Goal: Task Accomplishment & Management: Manage account settings

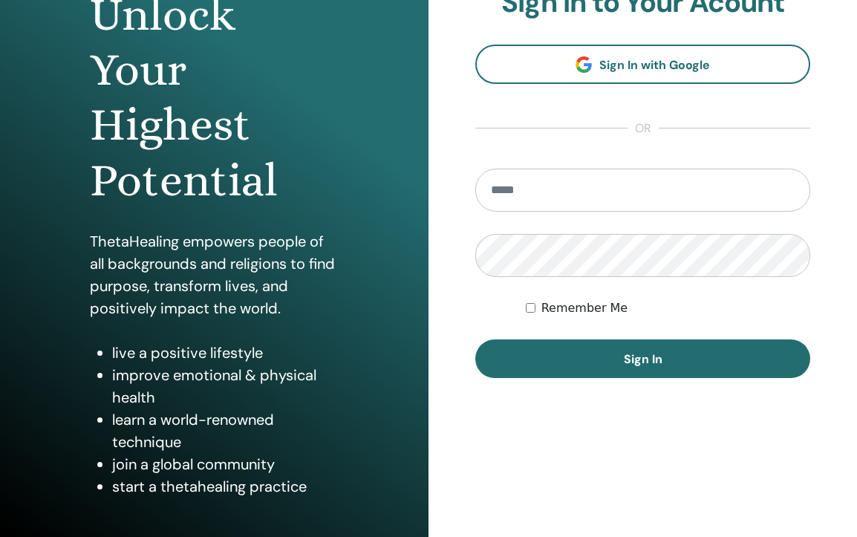
scroll to position [176, 0]
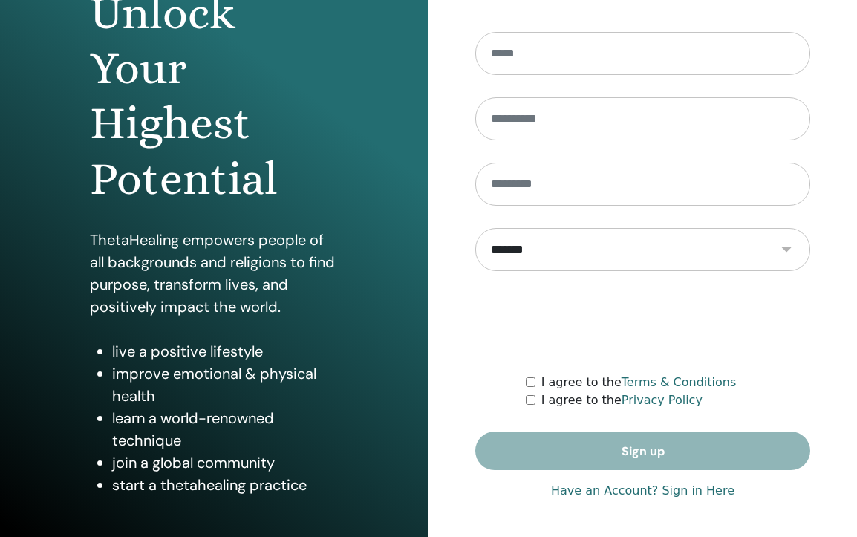
click at [626, 492] on link "Have an Account? Sign in Here" at bounding box center [642, 491] width 183 height 18
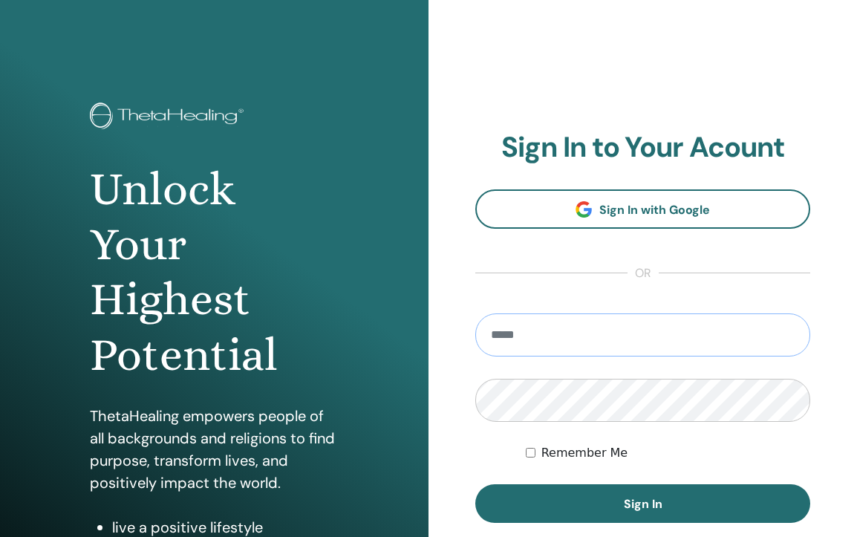
click at [632, 345] on input "email" at bounding box center [642, 334] width 335 height 43
type input "**********"
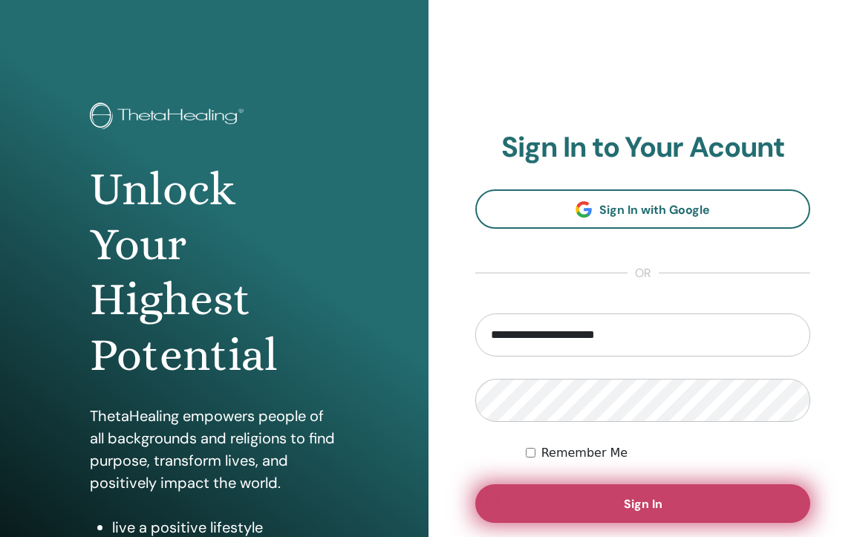
click at [704, 492] on button "Sign In" at bounding box center [642, 503] width 335 height 39
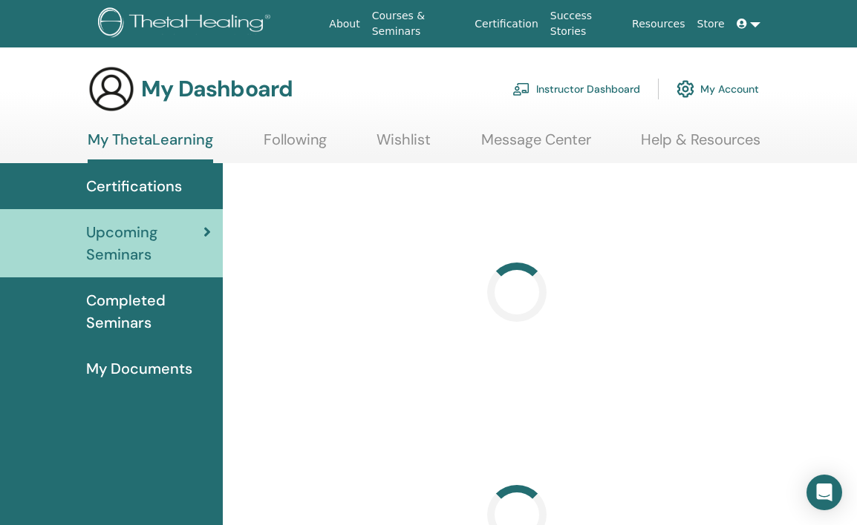
click at [580, 90] on link "Instructor Dashboard" at bounding box center [576, 89] width 128 height 33
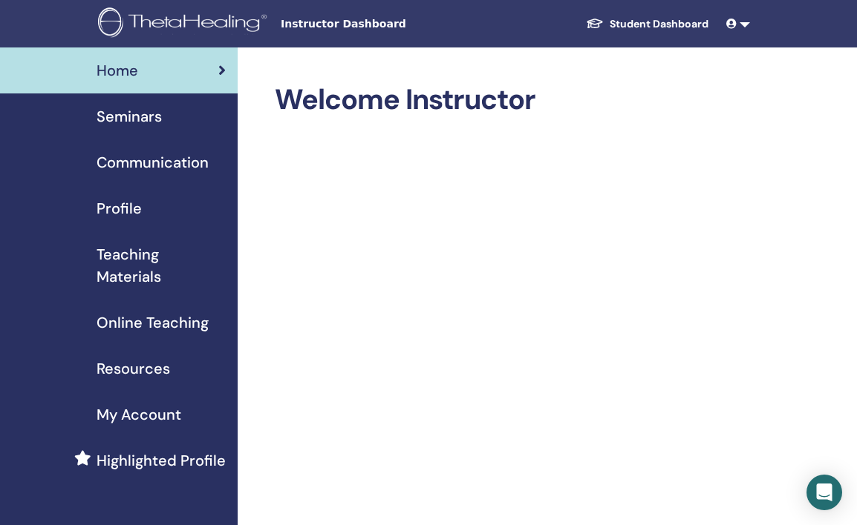
click at [128, 120] on span "Seminars" at bounding box center [128, 116] width 65 height 22
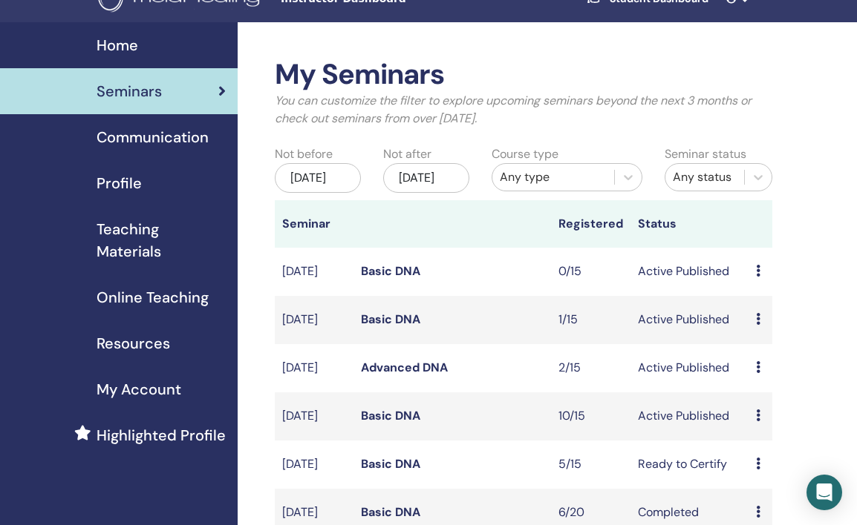
scroll to position [28, 0]
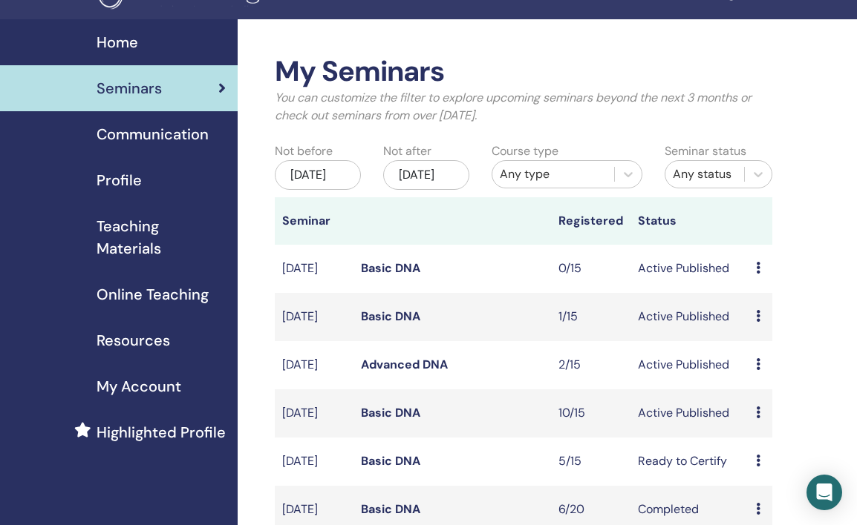
click at [417, 373] on link "Advanced DNA" at bounding box center [404, 365] width 87 height 16
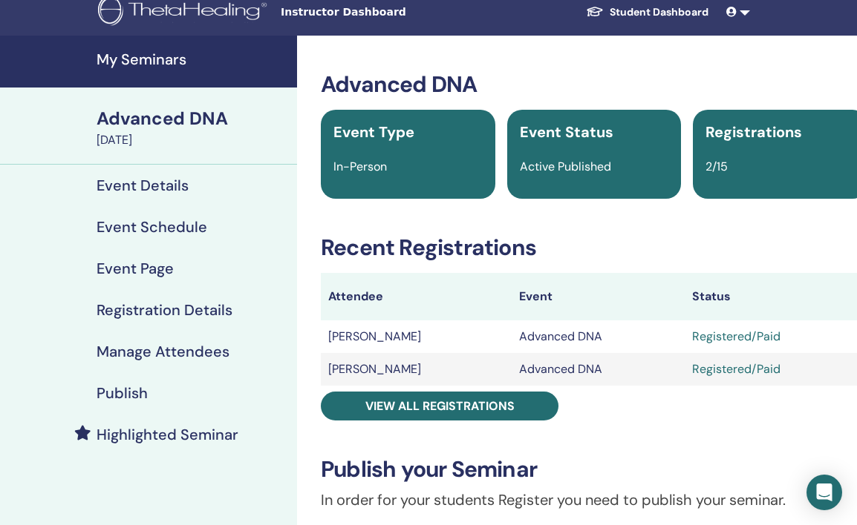
scroll to position [100, 0]
